Goal: Task Accomplishment & Management: Manage account settings

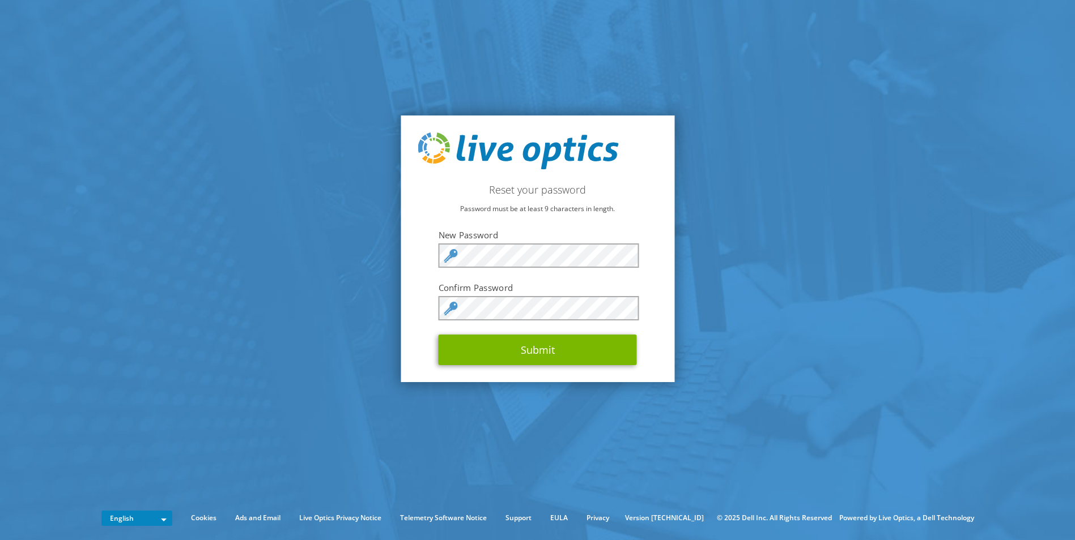
click at [661, 281] on div "Reset your password Password must be at least 9 characters in length. New Passw…" at bounding box center [537, 249] width 274 height 267
click at [648, 276] on div "Reset your password Password must be at least 9 characters in length. New Passw…" at bounding box center [537, 249] width 274 height 267
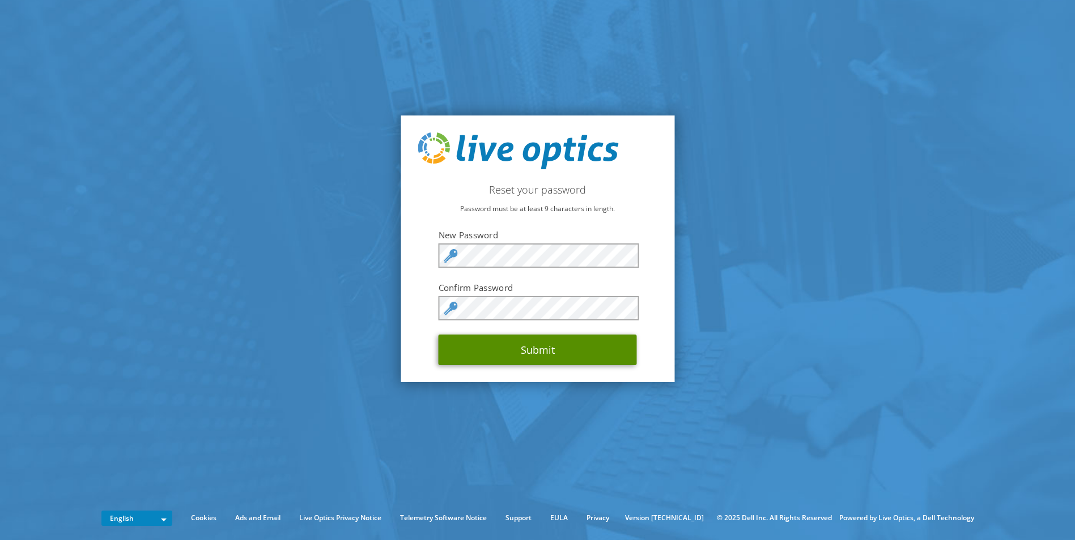
click at [536, 352] on button "Submit" at bounding box center [537, 350] width 198 height 31
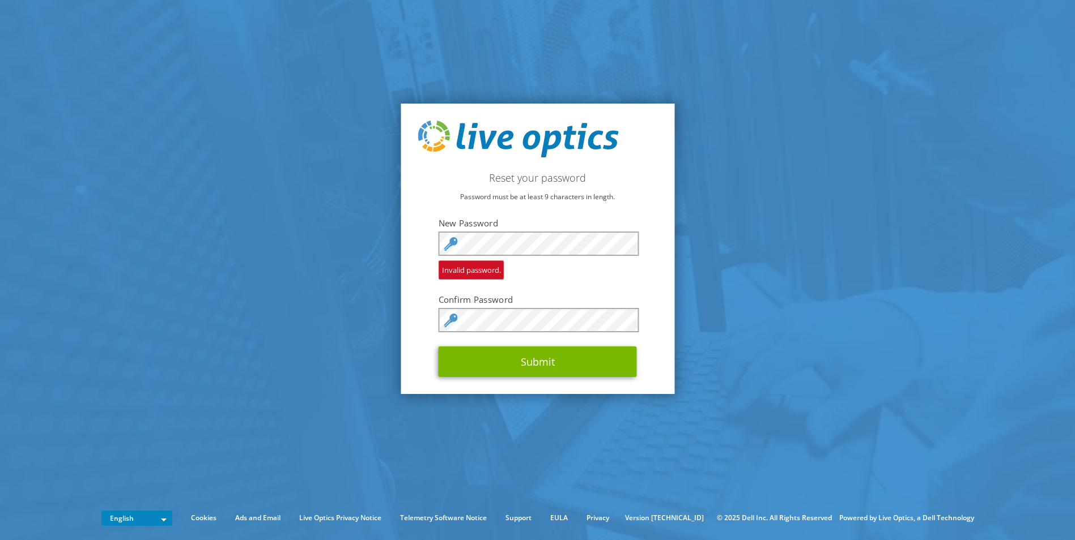
click at [694, 316] on section "Reset your password Password must be at least 9 characters in length. New Passw…" at bounding box center [537, 249] width 1075 height 498
click at [687, 322] on section "Reset your password Password must be at least 9 characters in length. New Passw…" at bounding box center [537, 249] width 1075 height 498
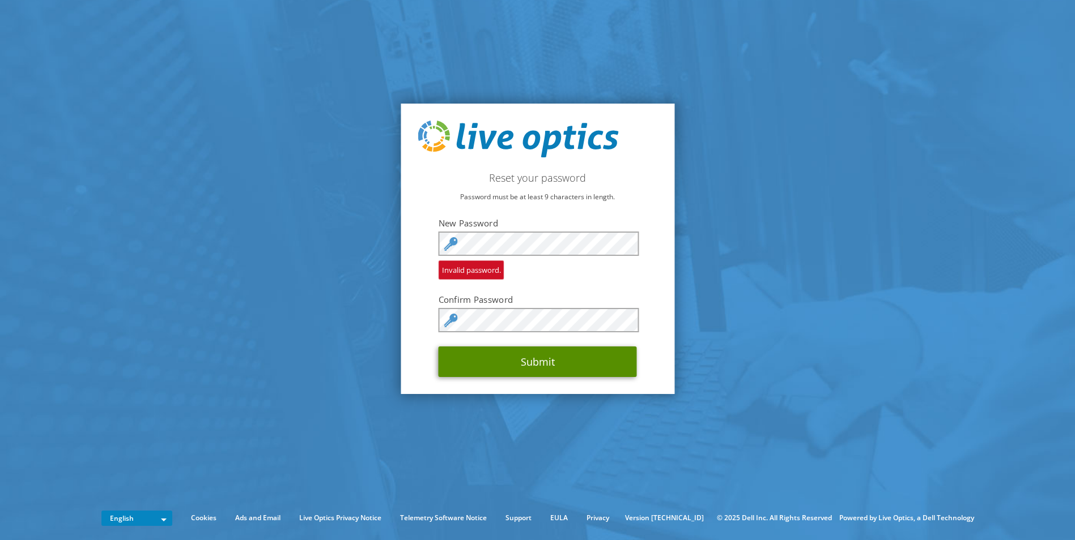
click at [537, 359] on button "Submit" at bounding box center [537, 362] width 198 height 31
